Goal: Transaction & Acquisition: Purchase product/service

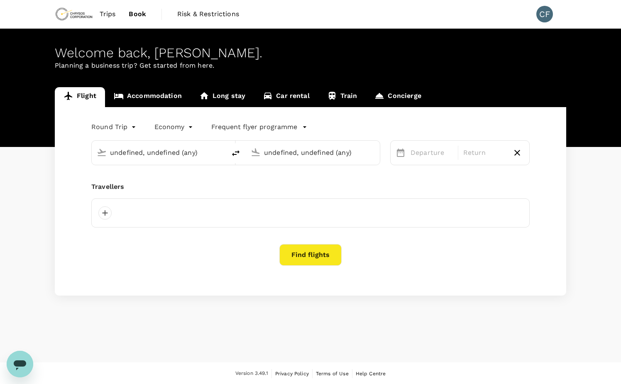
type input "Vancouver Intl (YVR)"
type input "[GEOGRAPHIC_DATA], [GEOGRAPHIC_DATA] (any)"
type input "Vancouver Intl (YVR)"
type input "[GEOGRAPHIC_DATA], [GEOGRAPHIC_DATA] (any)"
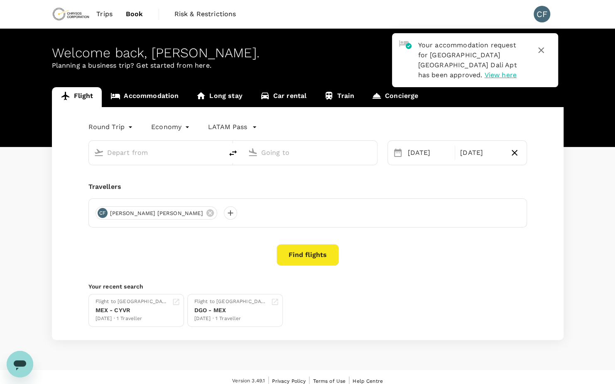
type input "Vancouver Intl (YVR)"
type input "[GEOGRAPHIC_DATA], [GEOGRAPHIC_DATA] (any)"
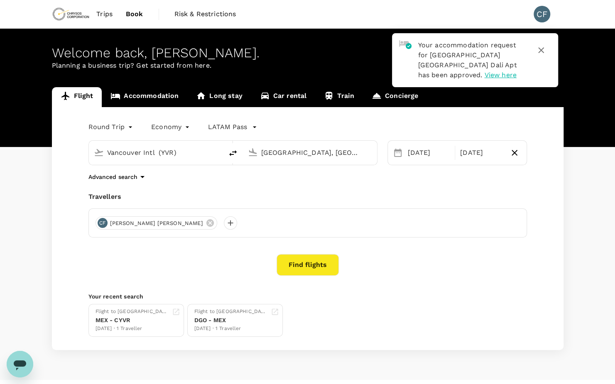
click at [320, 268] on button "Find flights" at bounding box center [307, 265] width 62 height 22
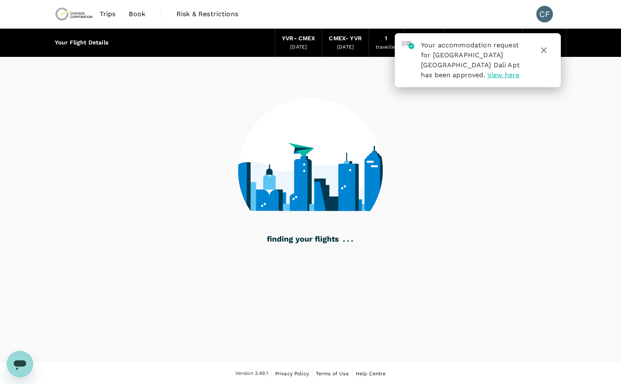
click at [544, 51] on icon "button" at bounding box center [544, 50] width 6 height 6
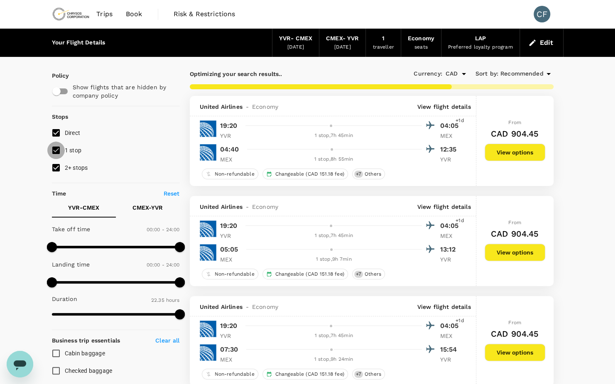
click at [58, 153] on input "1 stop" at bounding box center [55, 150] width 17 height 17
checkbox input "false"
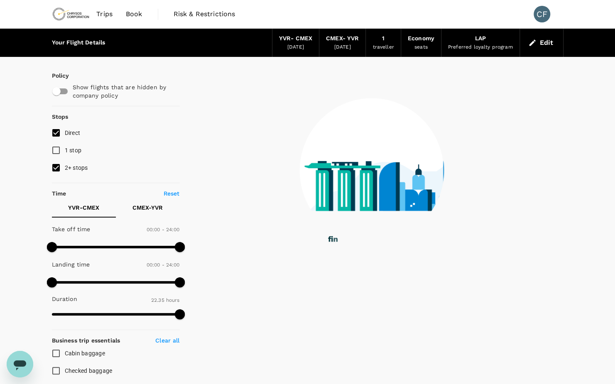
click at [54, 169] on input "2+ stops" at bounding box center [55, 167] width 17 height 17
checkbox input "false"
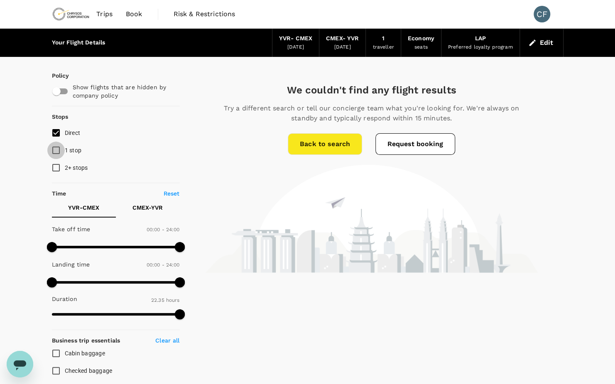
click at [60, 150] on input "1 stop" at bounding box center [55, 150] width 17 height 17
checkbox input "true"
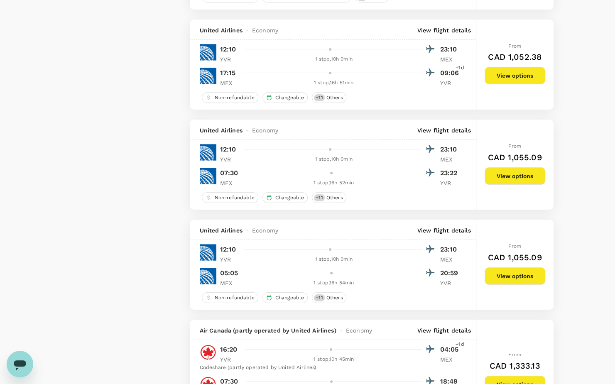
scroll to position [1910, 0]
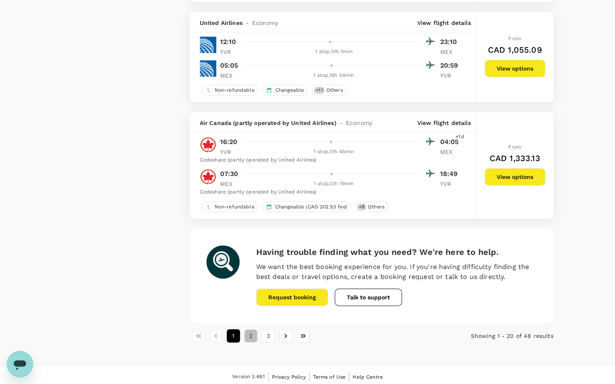
click at [255, 335] on button "2" at bounding box center [250, 335] width 13 height 13
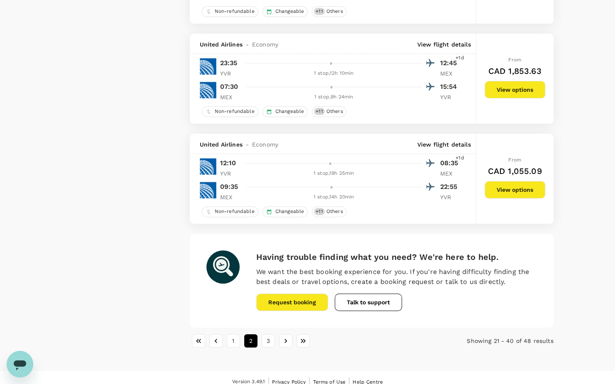
scroll to position [1942, 0]
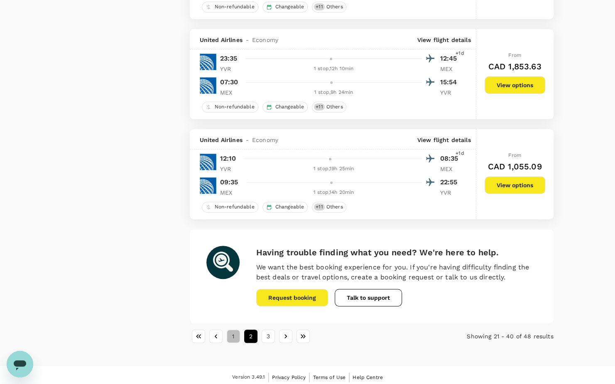
click at [231, 330] on button "1" at bounding box center [233, 336] width 13 height 13
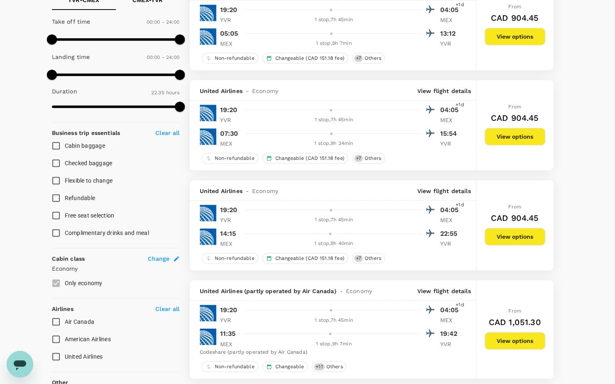
scroll to position [415, 0]
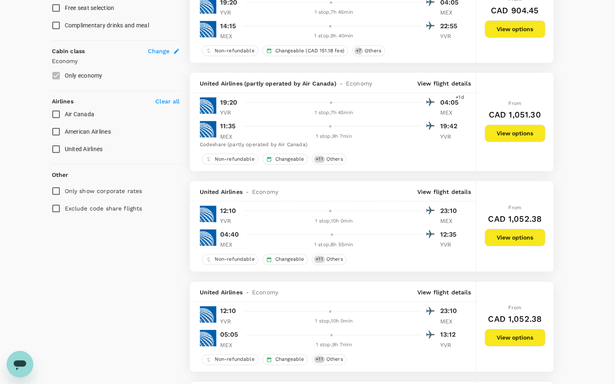
click at [525, 335] on button "View options" at bounding box center [514, 337] width 61 height 17
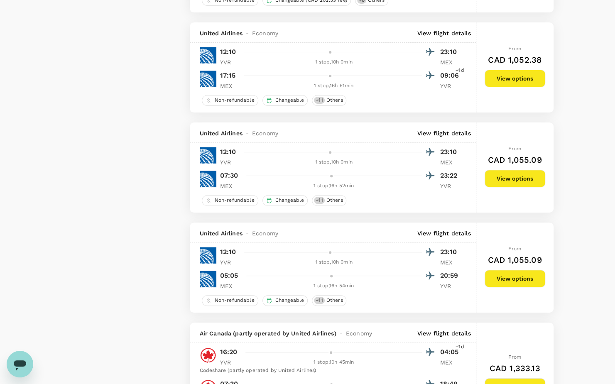
scroll to position [2148, 0]
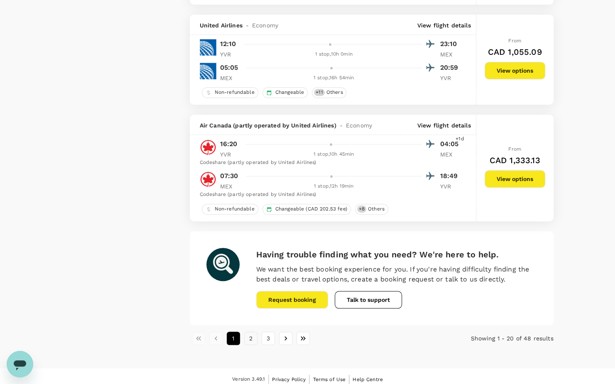
click at [252, 333] on button "2" at bounding box center [250, 338] width 13 height 13
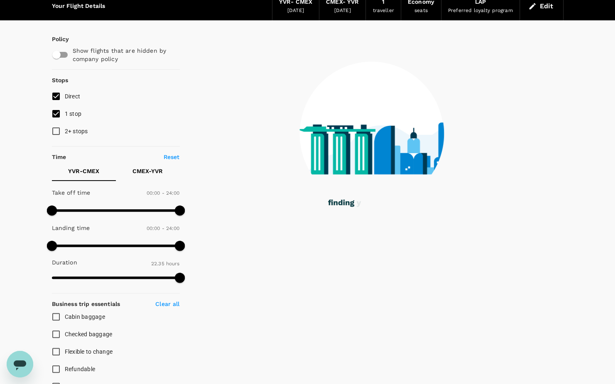
scroll to position [0, 0]
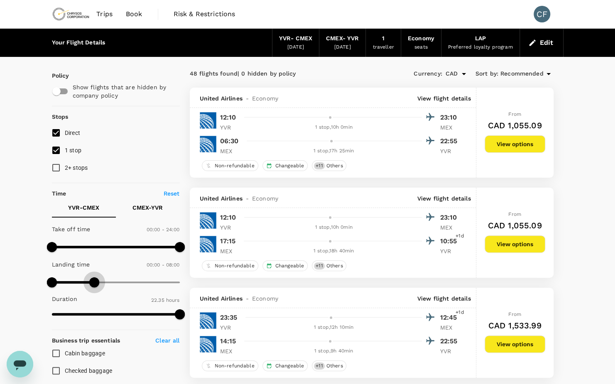
type input "420"
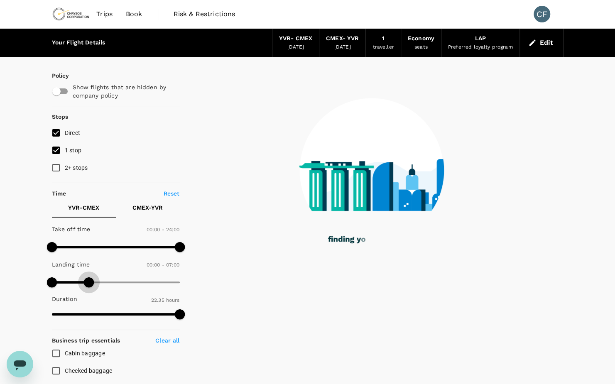
drag, startPoint x: 175, startPoint y: 281, endPoint x: 89, endPoint y: 277, distance: 86.0
click at [89, 277] on span at bounding box center [89, 282] width 10 height 10
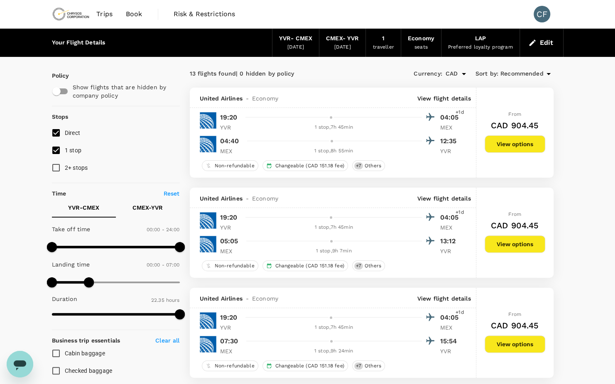
click at [519, 139] on button "View options" at bounding box center [514, 143] width 61 height 17
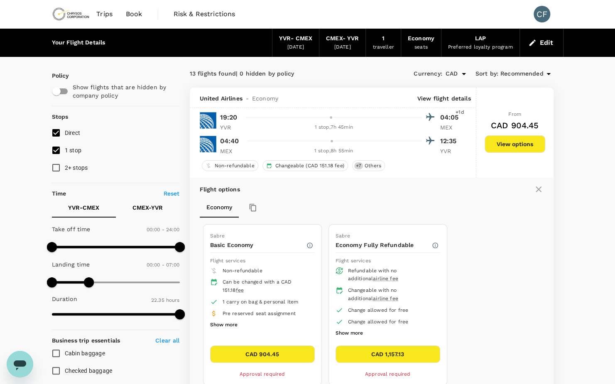
drag, startPoint x: 538, startPoint y: 187, endPoint x: 443, endPoint y: 140, distance: 106.0
click at [538, 188] on icon at bounding box center [538, 189] width 10 height 10
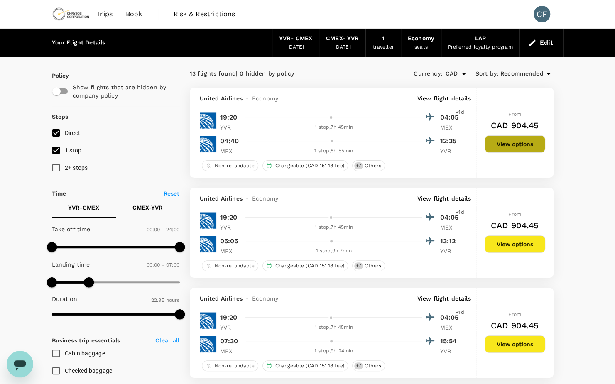
click at [510, 142] on button "View options" at bounding box center [514, 143] width 61 height 17
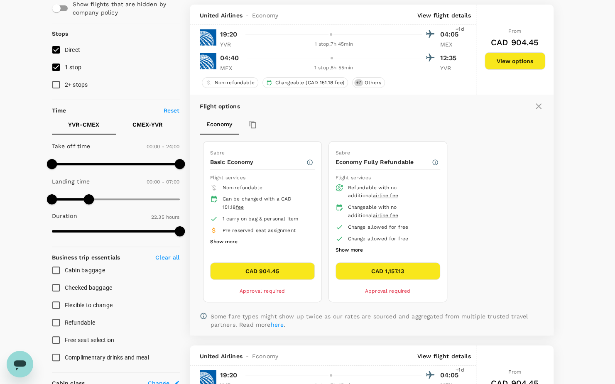
scroll to position [87, 0]
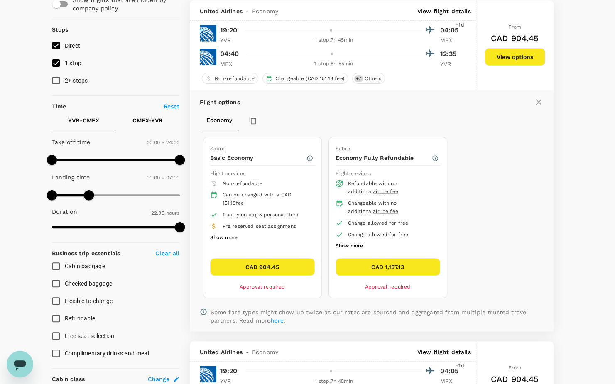
click at [296, 269] on button "CAD 904.45" at bounding box center [262, 266] width 105 height 17
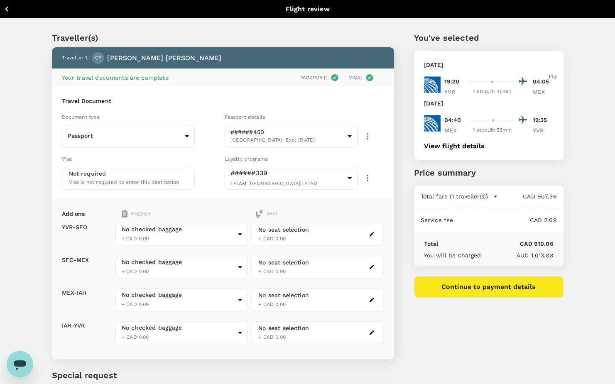
click at [7, 8] on icon "button" at bounding box center [7, 9] width 10 height 10
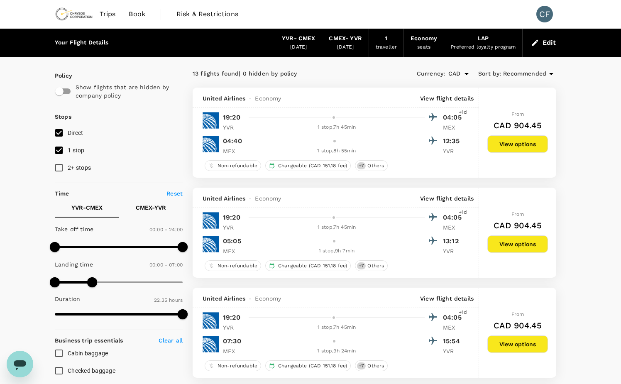
type input "CAD"
type input "1440"
type input "420"
